Goal: Navigation & Orientation: Find specific page/section

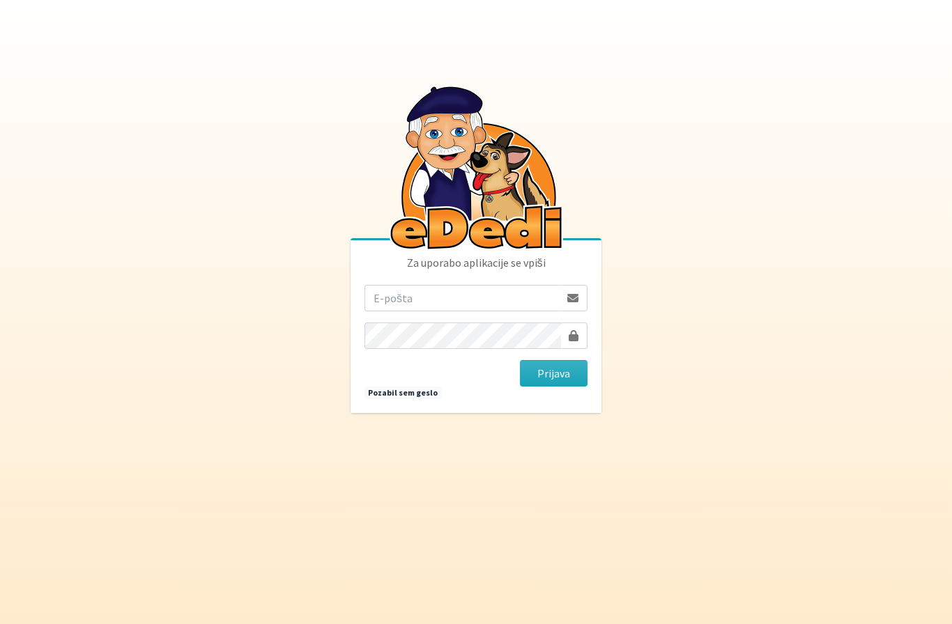
click at [464, 340] on form "Prijava" at bounding box center [475, 336] width 223 height 102
type input "lukausenicnik98@gmail.com"
click at [553, 387] on button "Prijava" at bounding box center [554, 373] width 68 height 26
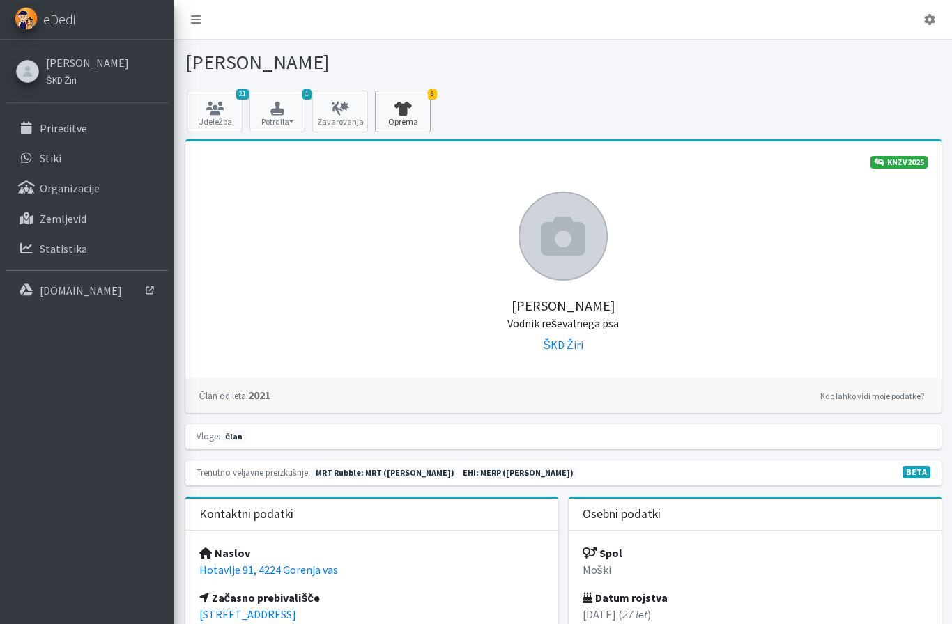
click at [406, 120] on link "6 Oprema" at bounding box center [403, 112] width 56 height 42
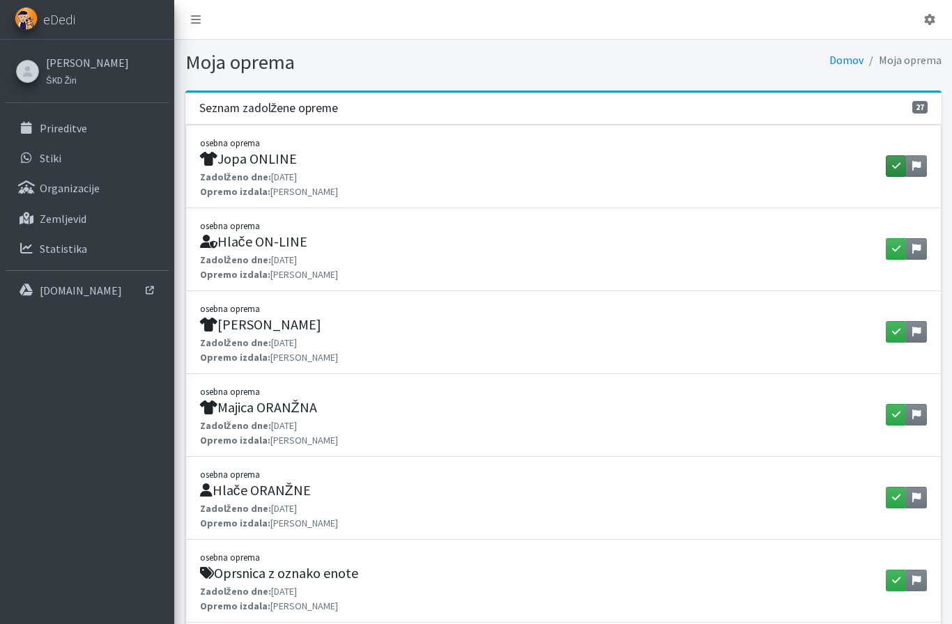
click at [892, 170] on icon "button" at bounding box center [896, 166] width 8 height 10
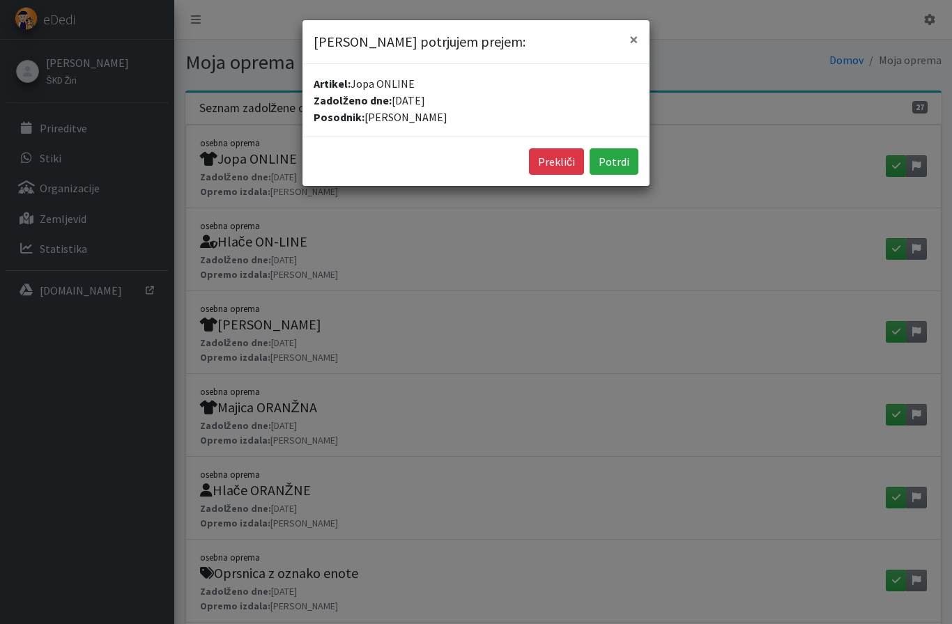
click at [626, 176] on div "Prekliči Potrdi" at bounding box center [475, 161] width 347 height 49
click at [626, 171] on button "Potrdi" at bounding box center [614, 161] width 49 height 26
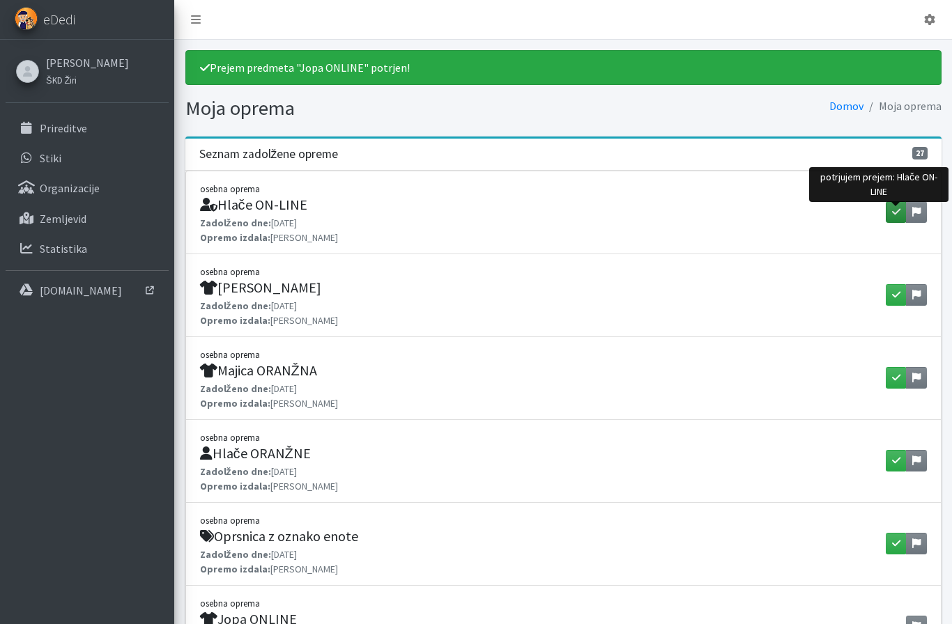
click at [892, 213] on icon "button" at bounding box center [896, 212] width 8 height 10
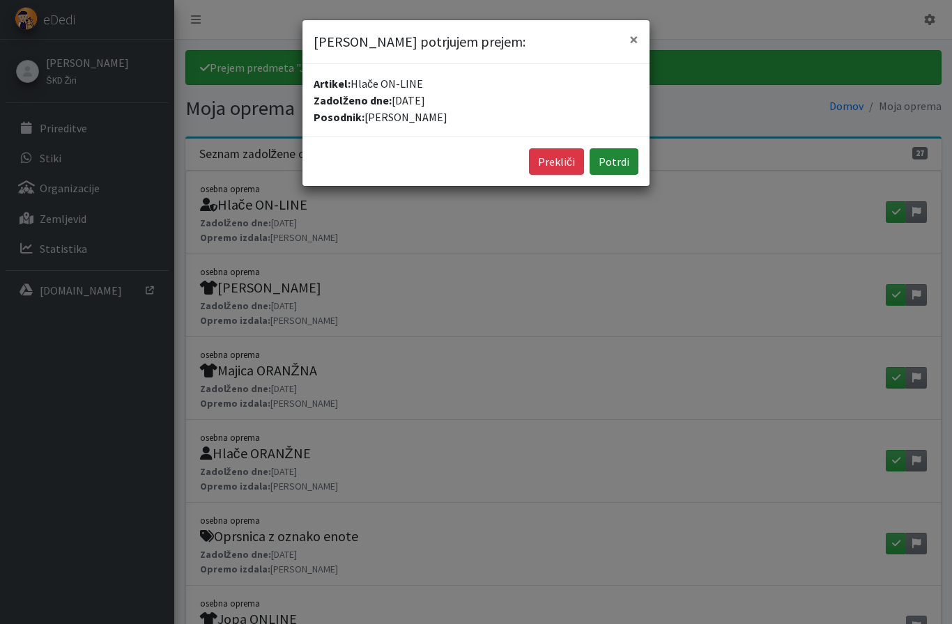
click at [631, 164] on button "Potrdi" at bounding box center [614, 161] width 49 height 26
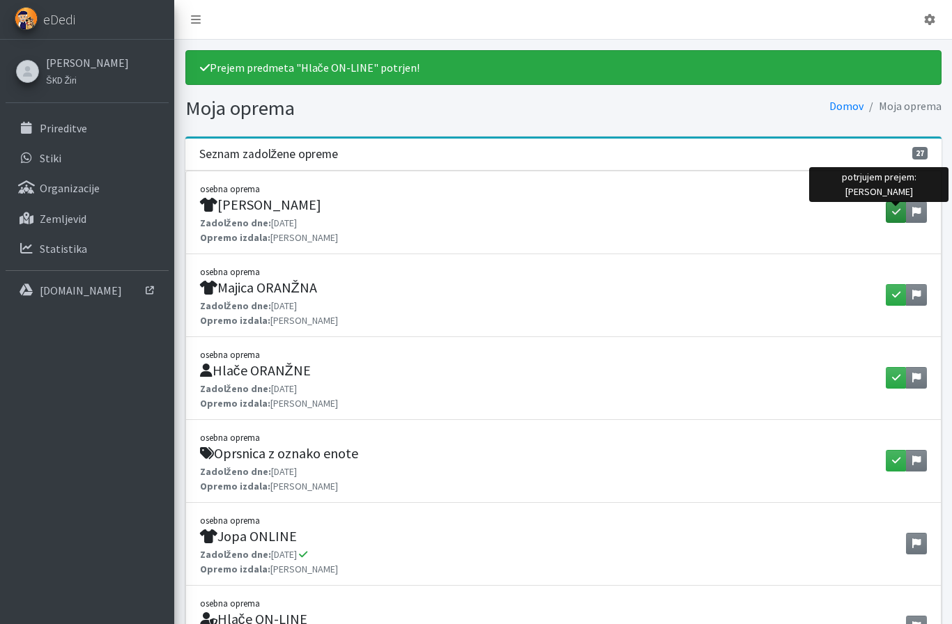
click at [897, 214] on icon "button" at bounding box center [896, 212] width 8 height 10
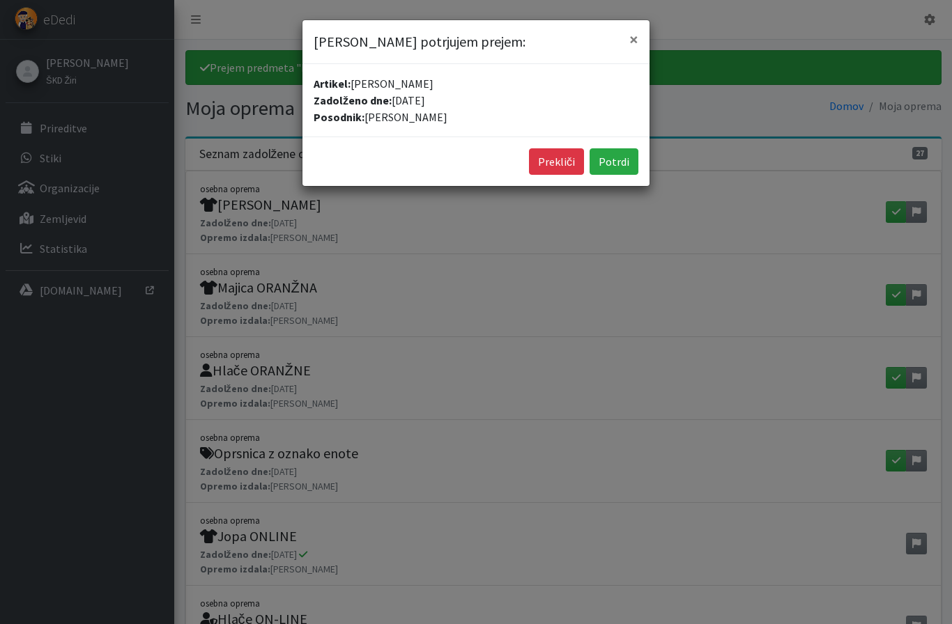
click at [638, 161] on div "Prekliči Potrdi" at bounding box center [475, 161] width 347 height 49
click at [626, 162] on button "Potrdi" at bounding box center [614, 161] width 49 height 26
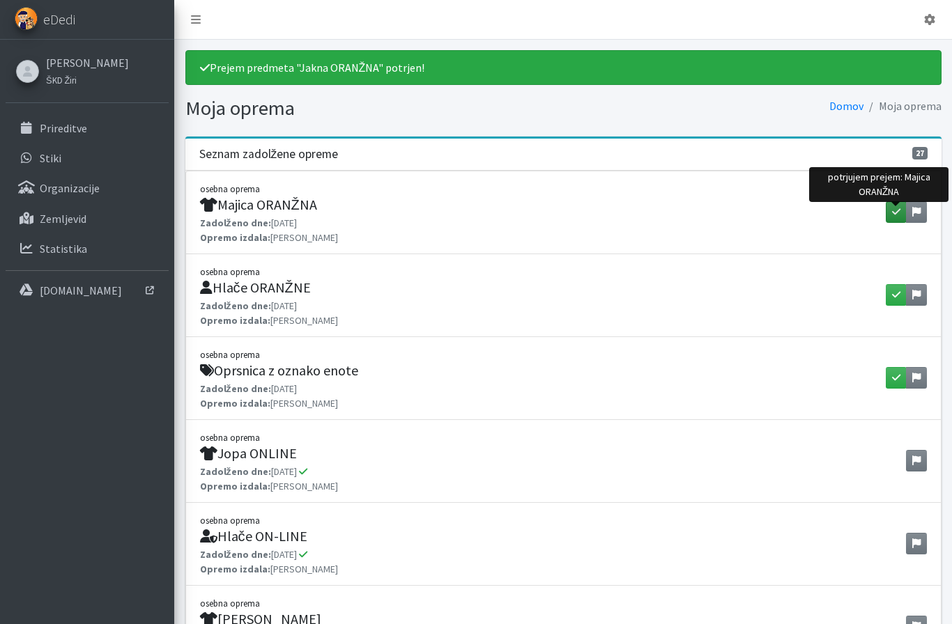
click at [899, 217] on icon "button" at bounding box center [896, 212] width 8 height 10
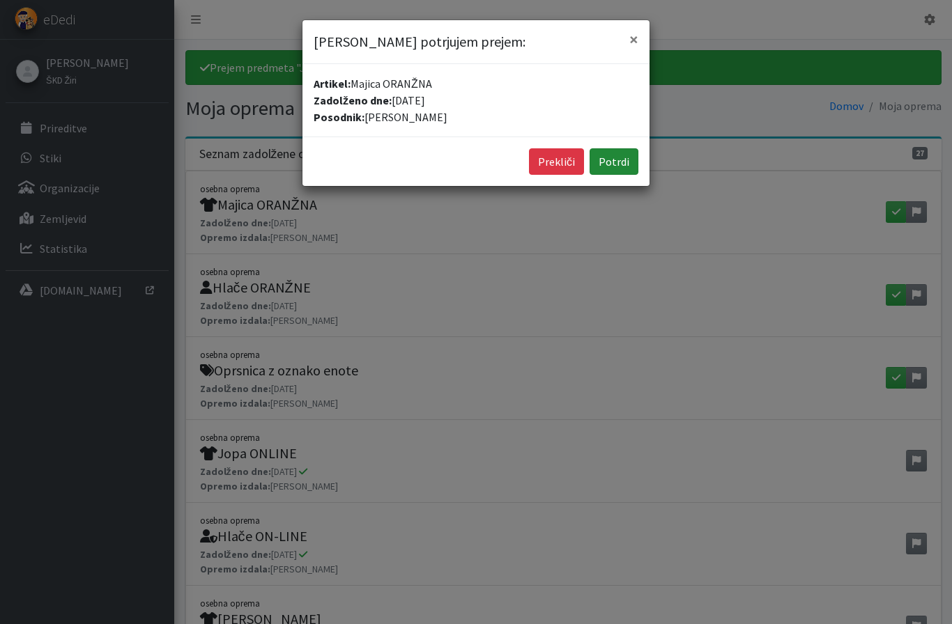
click at [616, 162] on button "Potrdi" at bounding box center [614, 161] width 49 height 26
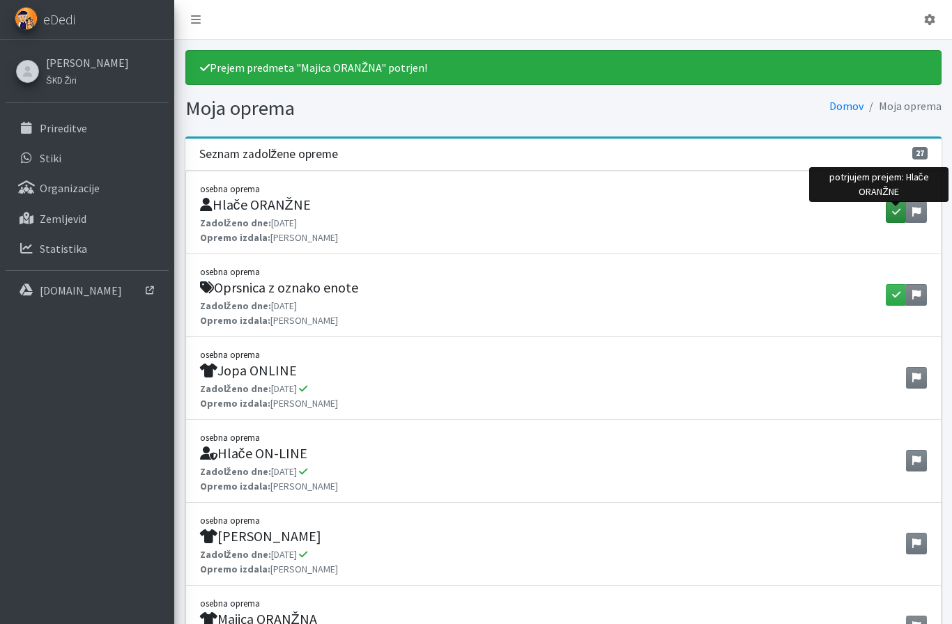
click at [895, 212] on icon "button" at bounding box center [896, 212] width 8 height 10
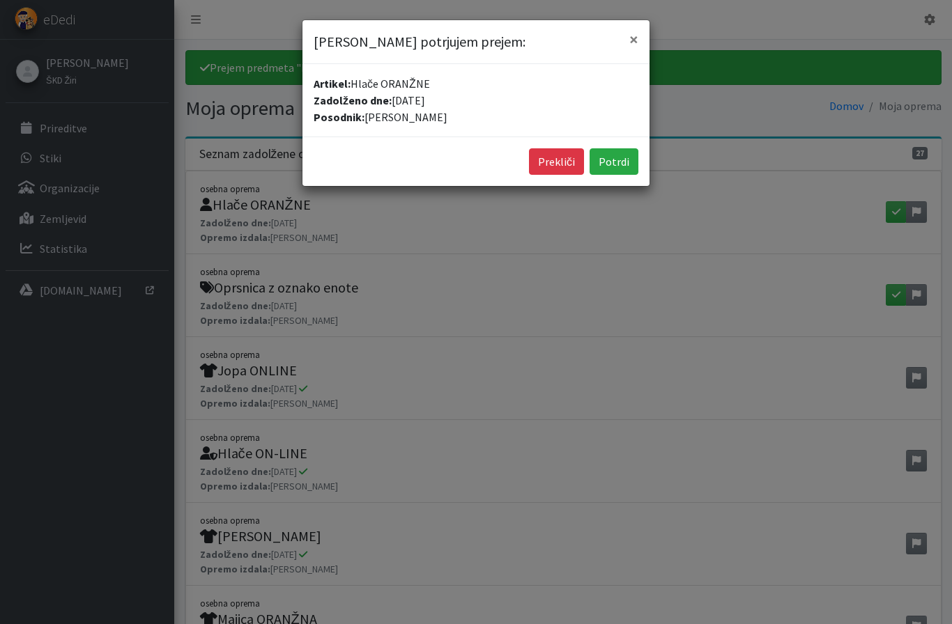
click at [639, 169] on div "Prekliči Potrdi" at bounding box center [475, 161] width 347 height 49
click at [624, 164] on button "Potrdi" at bounding box center [614, 161] width 49 height 26
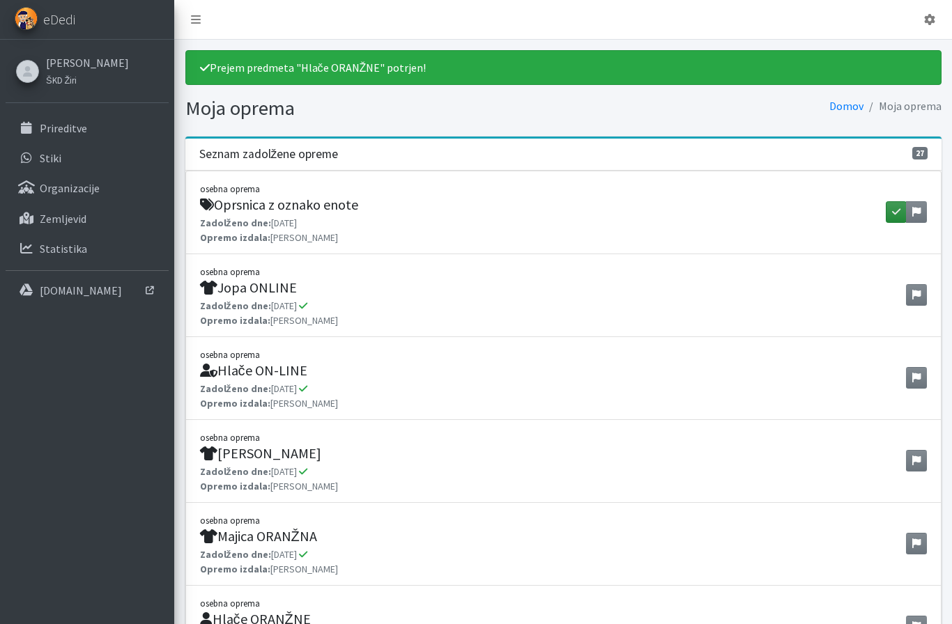
click at [899, 218] on button "button" at bounding box center [896, 212] width 21 height 22
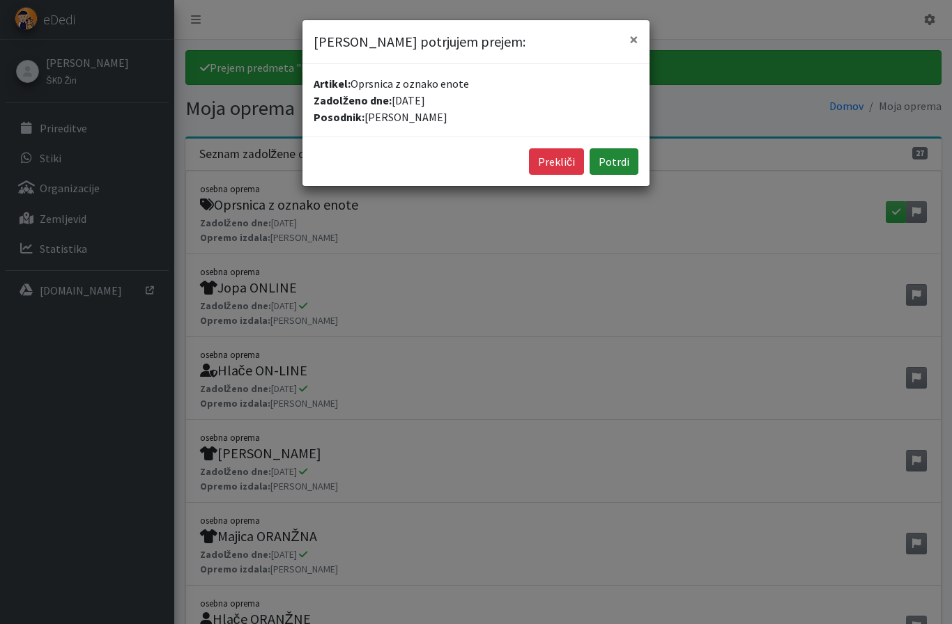
click at [624, 157] on button "Potrdi" at bounding box center [614, 161] width 49 height 26
click at [548, 175] on div "Prekliči Potrdi" at bounding box center [475, 161] width 347 height 49
click at [560, 164] on button "Prekliči" at bounding box center [556, 161] width 55 height 26
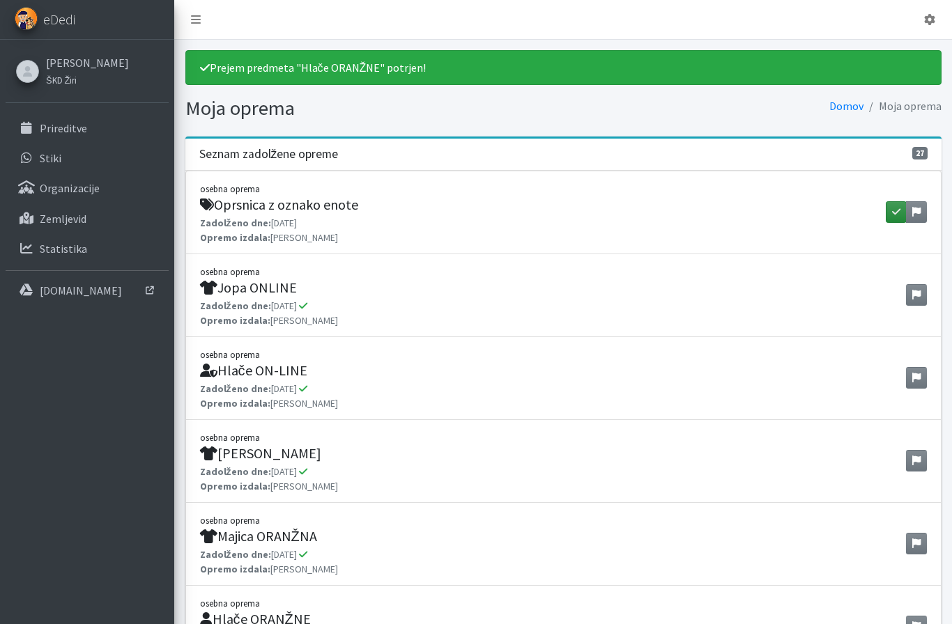
click at [891, 214] on button "button" at bounding box center [896, 212] width 21 height 22
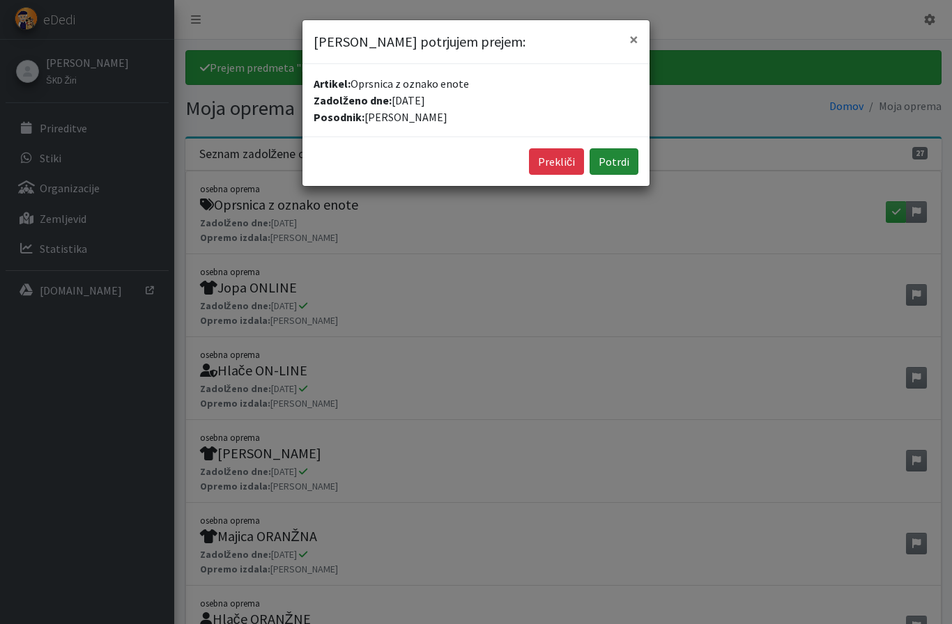
click at [619, 162] on button "Potrdi" at bounding box center [614, 161] width 49 height 26
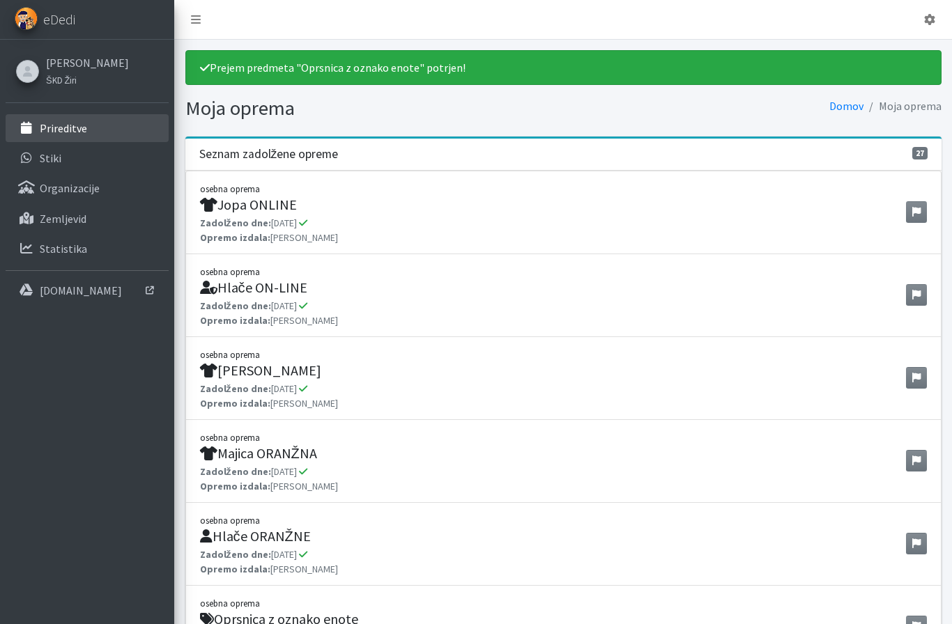
click at [111, 140] on link "Prireditve" at bounding box center [87, 128] width 163 height 28
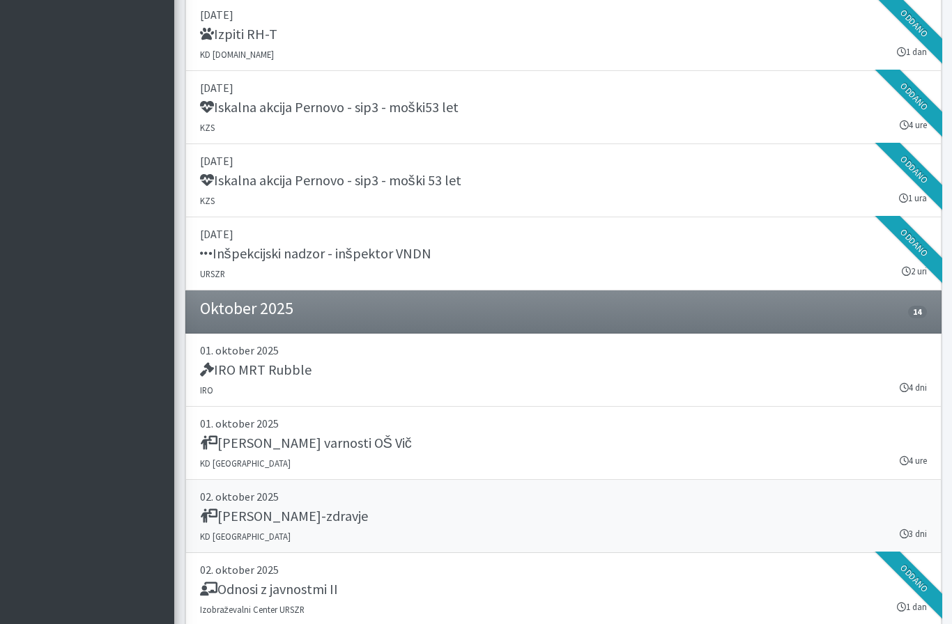
scroll to position [2233, 0]
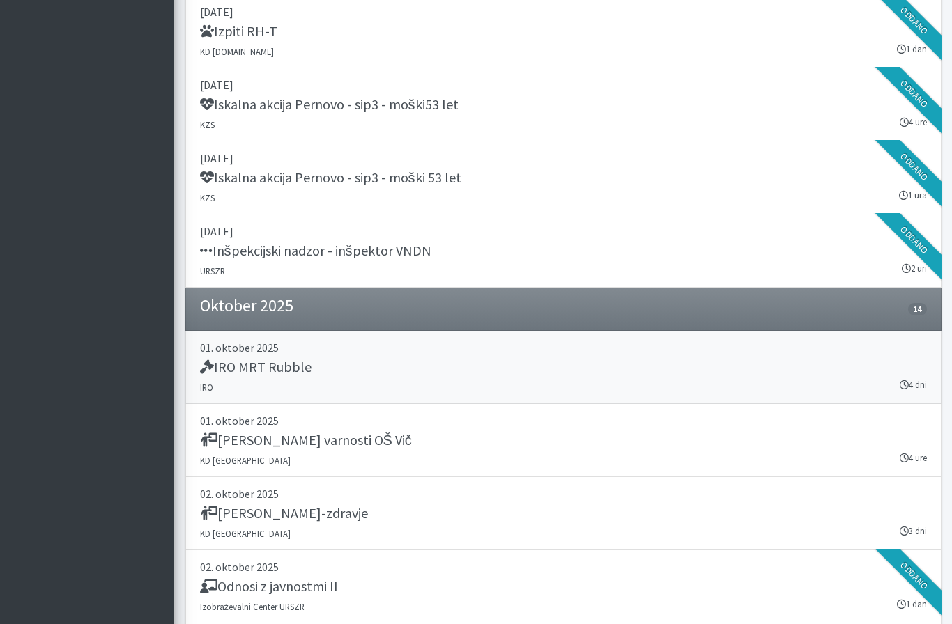
click at [357, 371] on div "IRO MRT Rubble" at bounding box center [563, 369] width 727 height 20
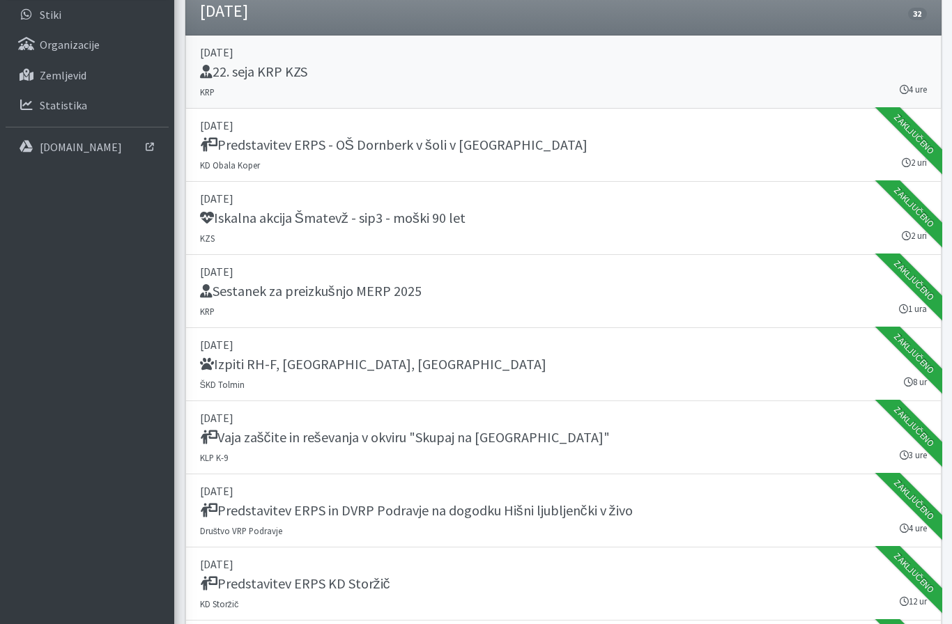
scroll to position [0, 0]
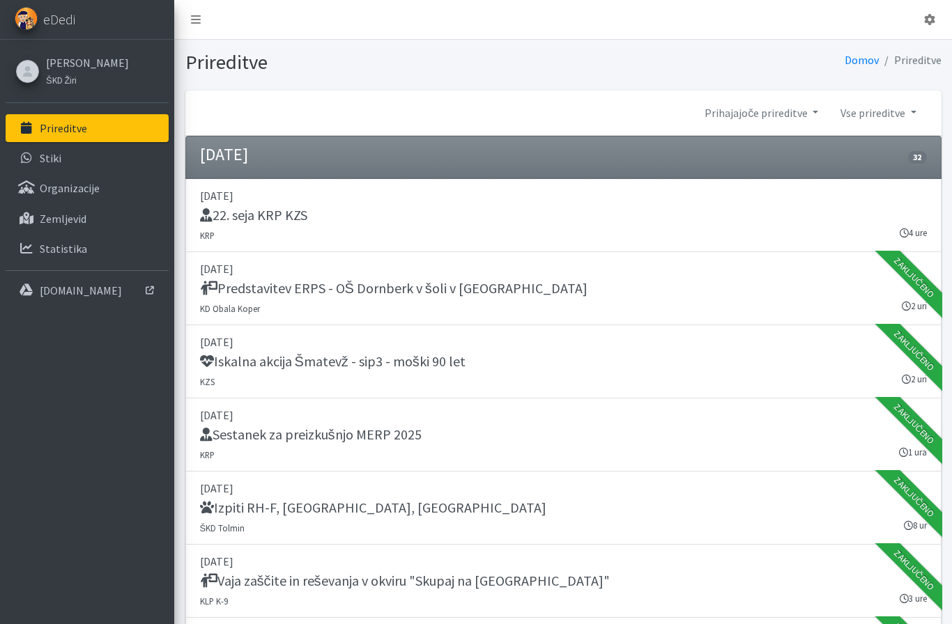
click at [28, 62] on div at bounding box center [27, 71] width 23 height 23
click at [36, 71] on div at bounding box center [27, 71] width 23 height 23
click at [69, 63] on link "[PERSON_NAME]" at bounding box center [87, 62] width 83 height 17
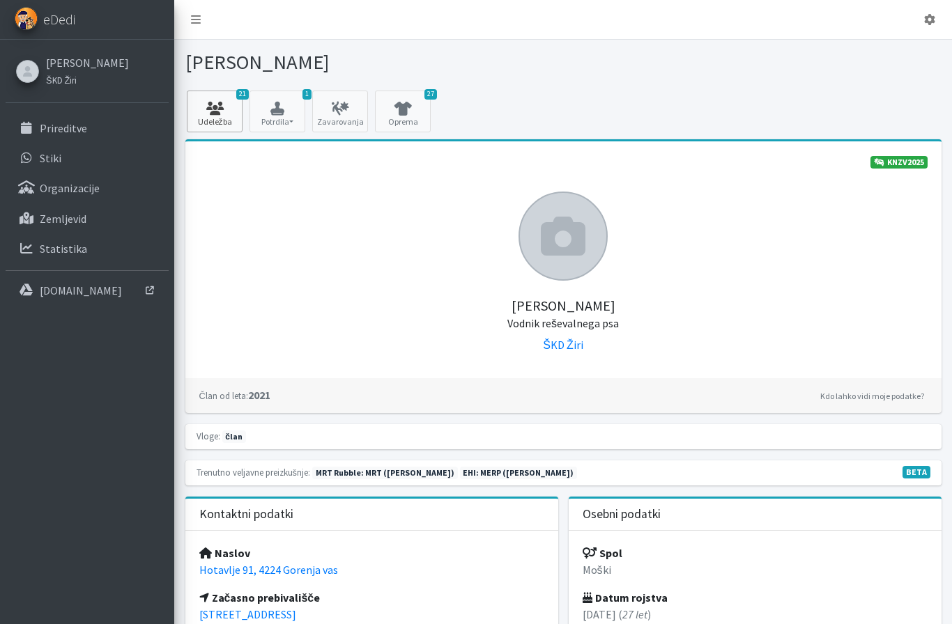
click at [222, 123] on link "21 Udeležba" at bounding box center [215, 112] width 56 height 42
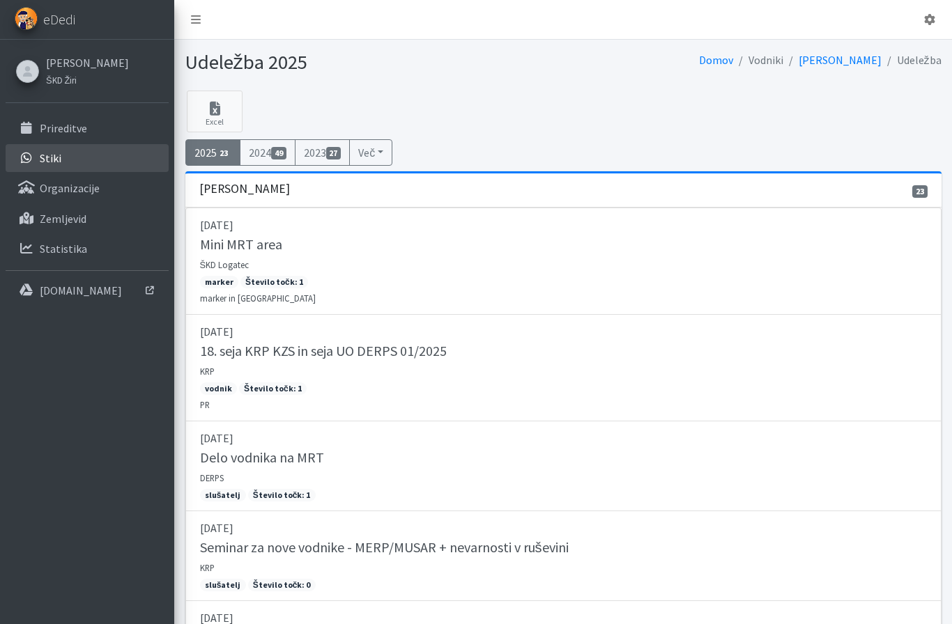
click at [48, 162] on p "Stiki" at bounding box center [51, 158] width 22 height 14
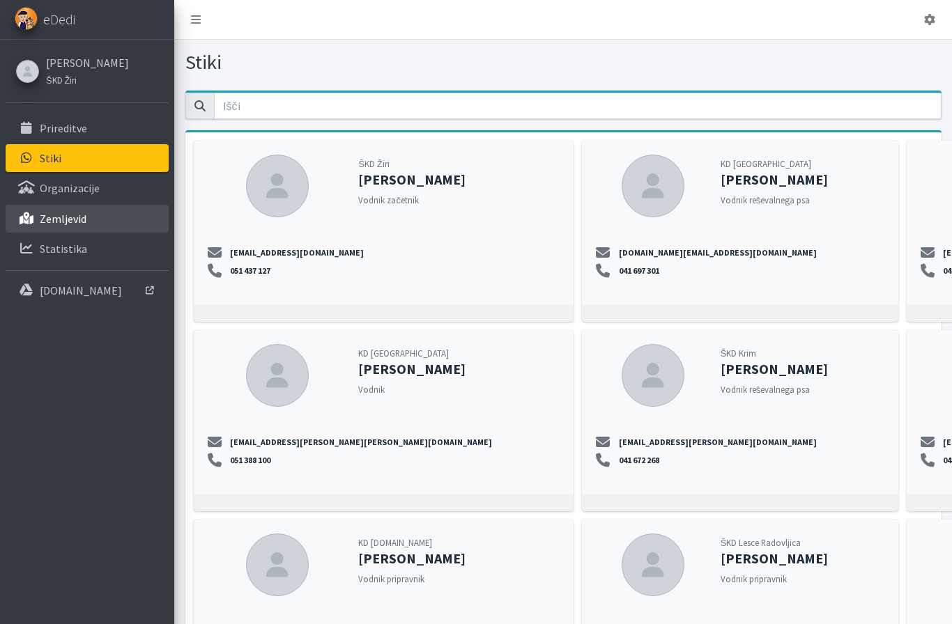
click at [70, 214] on p "Zemljevid" at bounding box center [63, 219] width 47 height 14
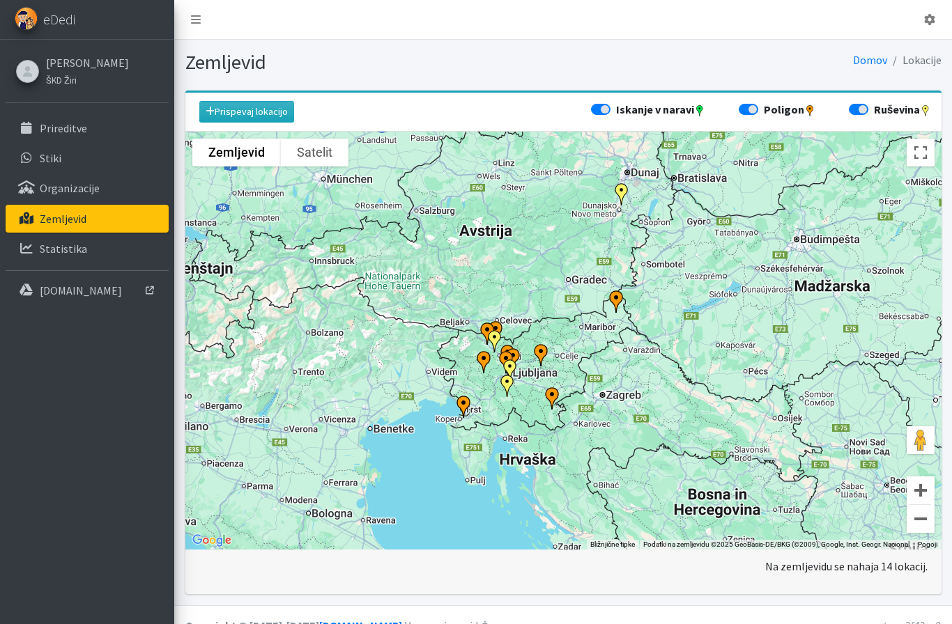
drag, startPoint x: 514, startPoint y: 442, endPoint x: 488, endPoint y: 408, distance: 43.2
click at [488, 408] on div "Za premikanje pritisnite puščične tipke." at bounding box center [563, 341] width 756 height 418
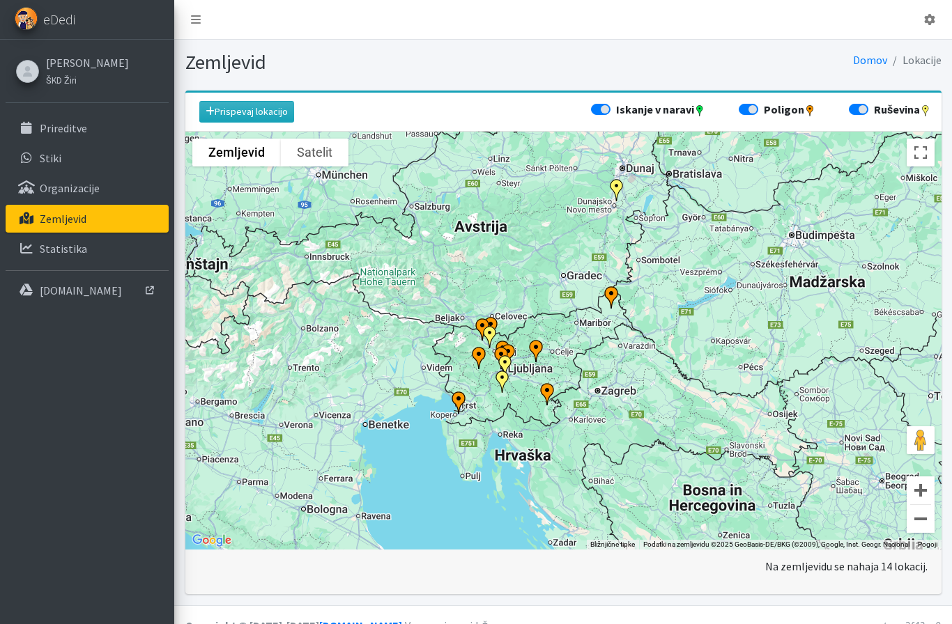
click at [544, 390] on img "ERP Bela krajina" at bounding box center [546, 394] width 33 height 33
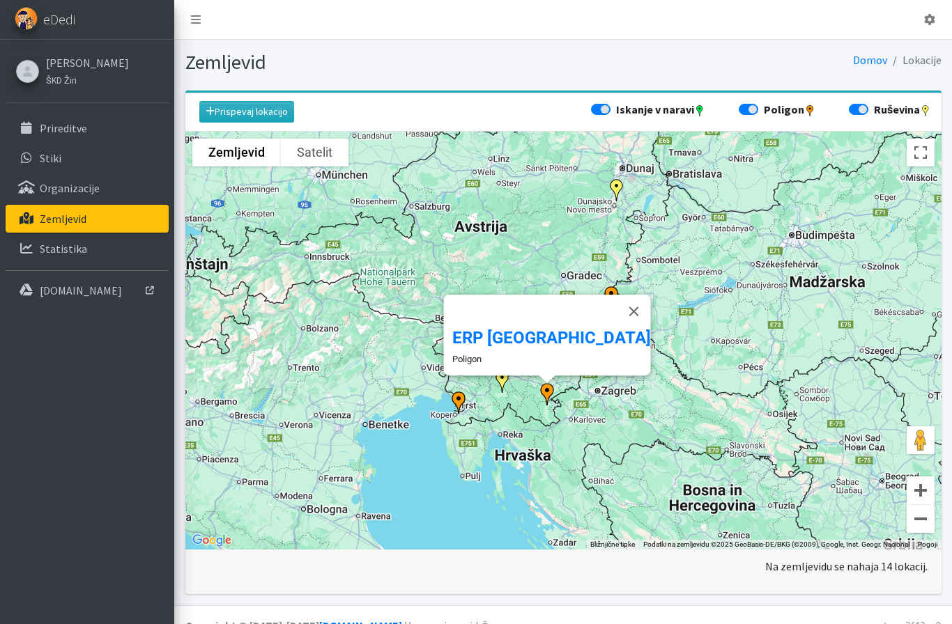
click at [499, 384] on img "Bloke" at bounding box center [502, 381] width 33 height 33
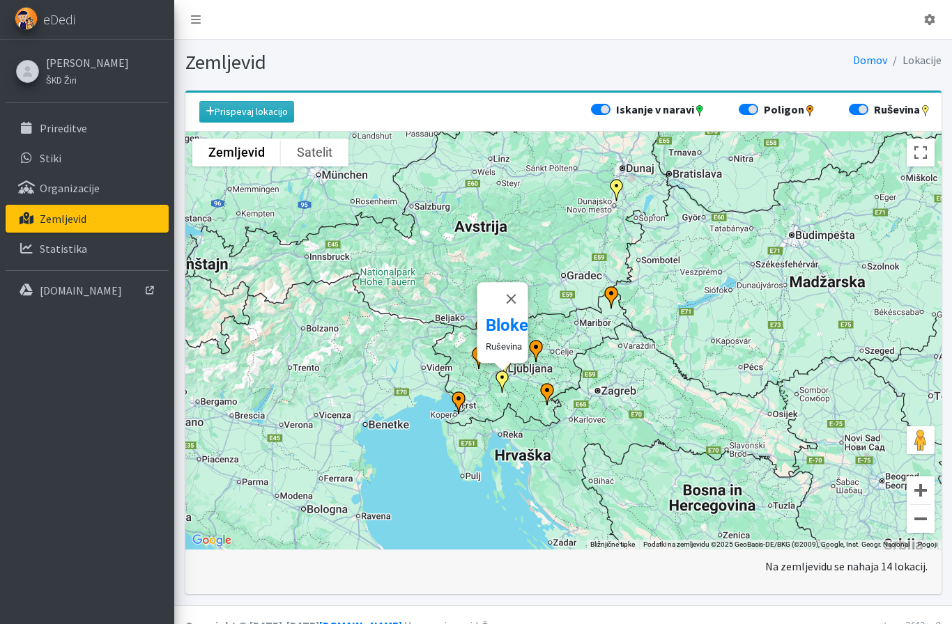
click at [523, 383] on div "Za premikanje pritisnite puščične tipke. [GEOGRAPHIC_DATA]" at bounding box center [563, 341] width 756 height 418
click at [576, 369] on div "Za premikanje pritisnite puščične tipke. [GEOGRAPHIC_DATA]" at bounding box center [563, 341] width 756 height 418
click at [608, 299] on img "ŠKD Goričko" at bounding box center [610, 297] width 33 height 33
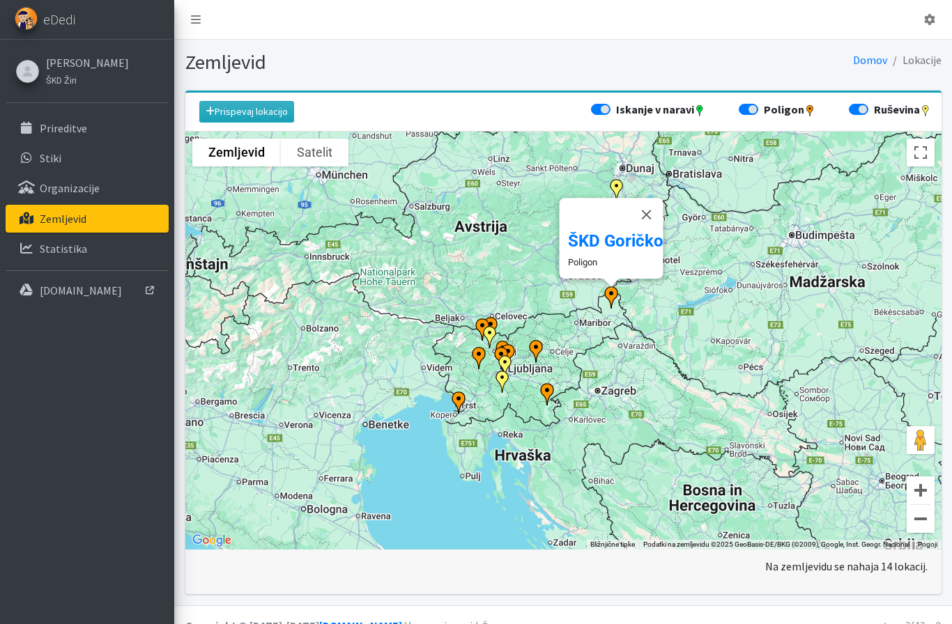
click at [513, 351] on img "Ruševinski poligon Ig" at bounding box center [504, 366] width 33 height 33
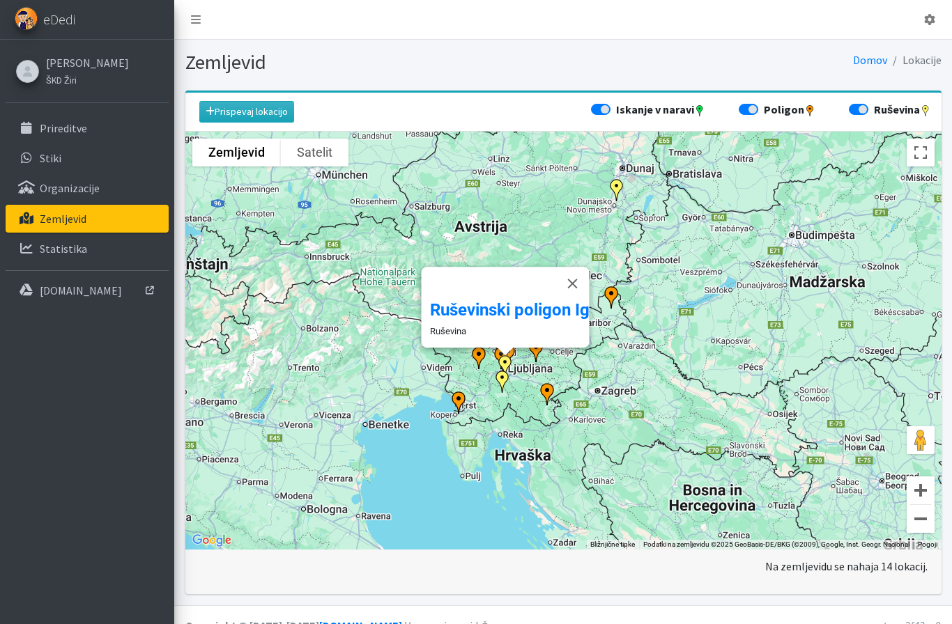
click at [498, 357] on img "Ruševinski poligon Ig" at bounding box center [504, 366] width 33 height 33
click at [480, 358] on img "ŠKD Žiri" at bounding box center [478, 357] width 33 height 33
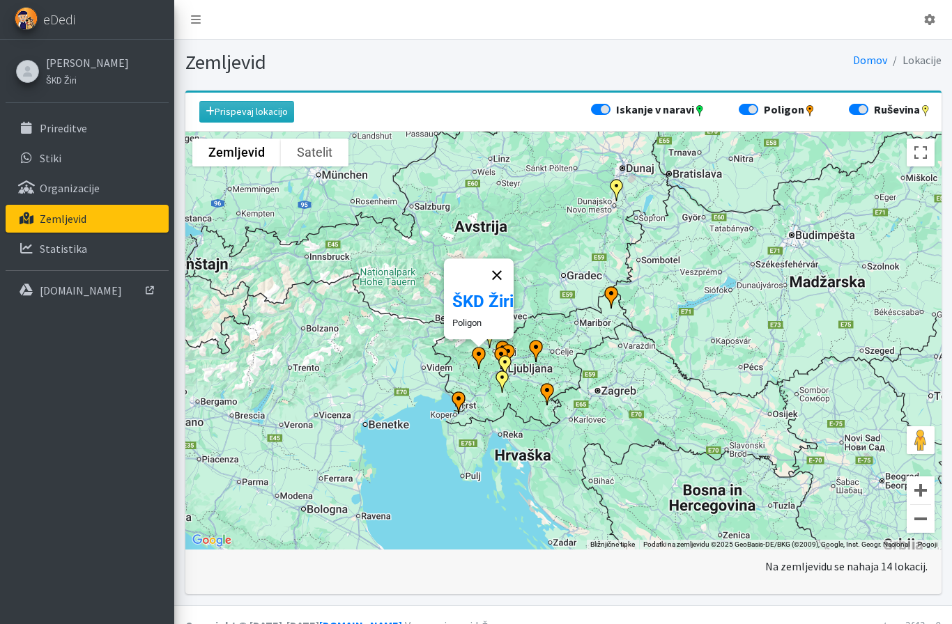
click at [509, 268] on button "Zapri" at bounding box center [496, 275] width 33 height 33
click at [764, 110] on label "Poligon" at bounding box center [790, 109] width 52 height 17
click at [750, 110] on input "Poligon" at bounding box center [744, 108] width 11 height 14
checkbox input "false"
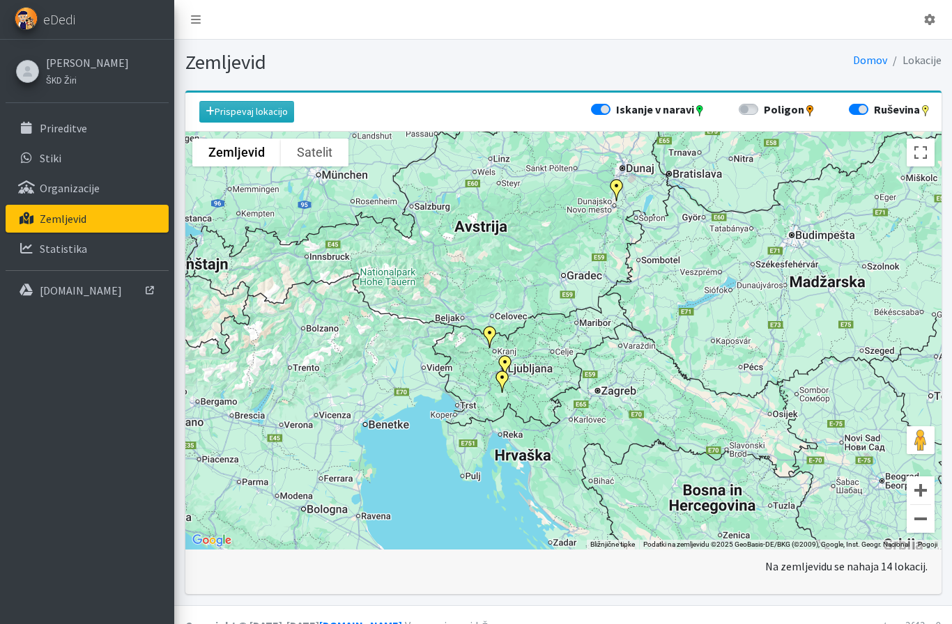
click at [616, 109] on label "Iskanje v naravi" at bounding box center [660, 109] width 89 height 17
click at [602, 109] on input "Iskanje v naravi" at bounding box center [596, 108] width 11 height 14
checkbox input "false"
click at [490, 337] on img "Gramoznica KD Naklo" at bounding box center [489, 337] width 33 height 33
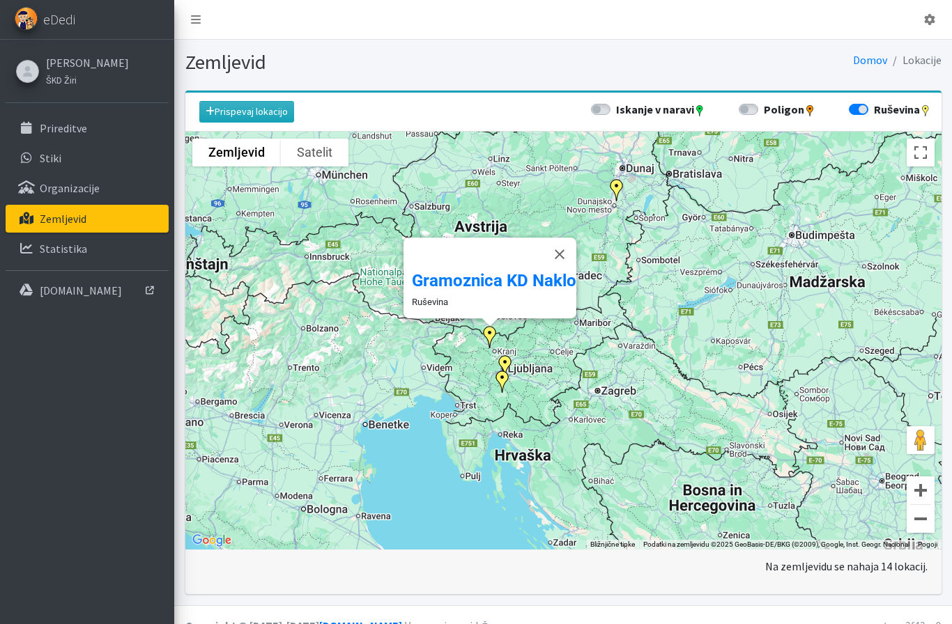
click at [507, 366] on img "Bloke" at bounding box center [502, 381] width 33 height 33
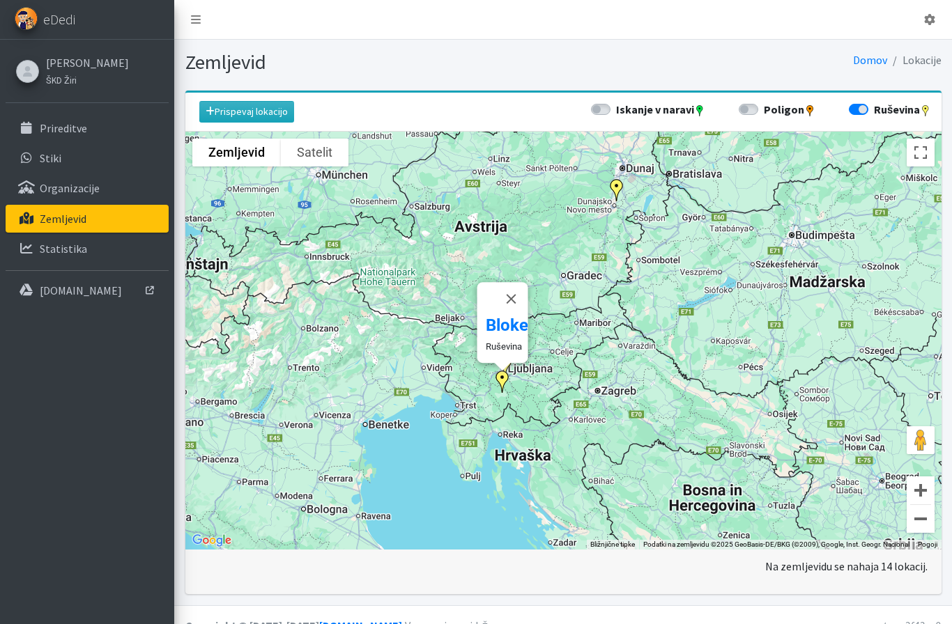
click at [513, 388] on img "Bloke" at bounding box center [502, 381] width 33 height 33
